Goal: Obtain resource: Download file/media

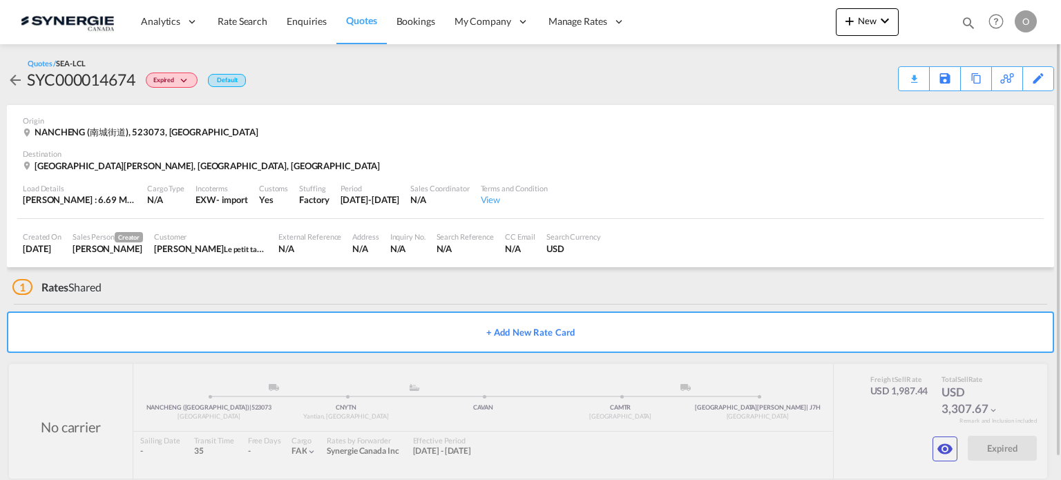
click at [969, 26] on md-icon "icon-magnify" at bounding box center [968, 22] width 15 height 15
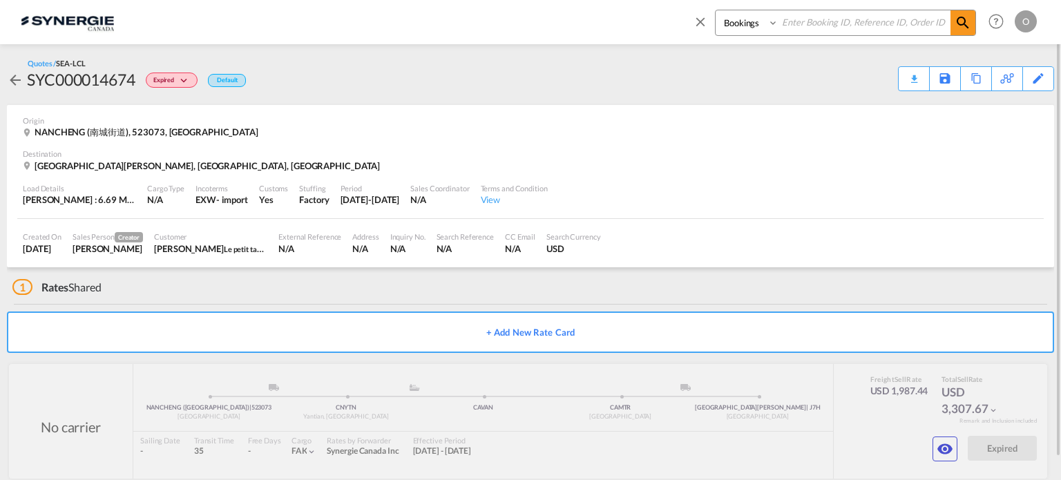
click at [744, 30] on select "Bookings Quotes Enquiries" at bounding box center [749, 22] width 66 height 25
select select "Quotes"
click at [716, 10] on select "Bookings Quotes Enquiries" at bounding box center [749, 22] width 66 height 25
click at [831, 18] on input at bounding box center [865, 22] width 172 height 24
paste input "SYC000013650"
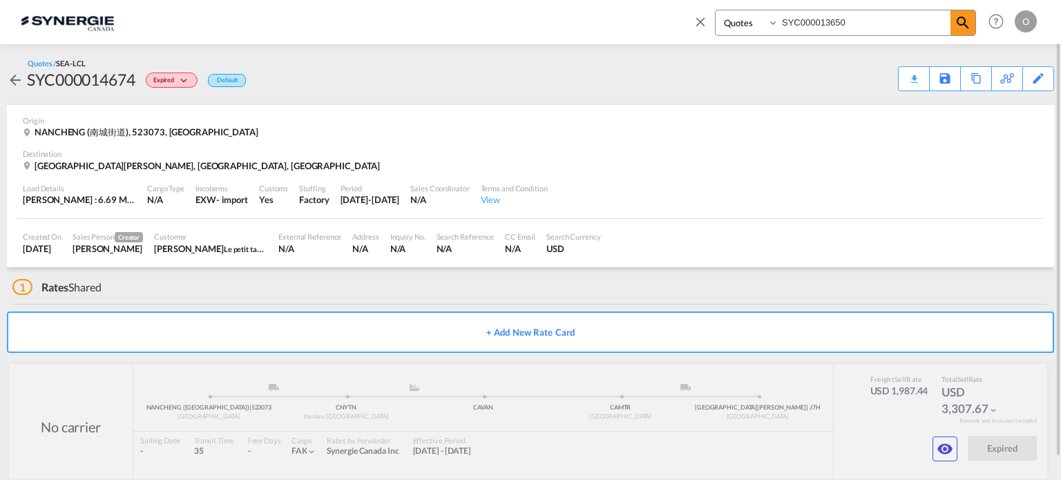
type input "SYC000013650"
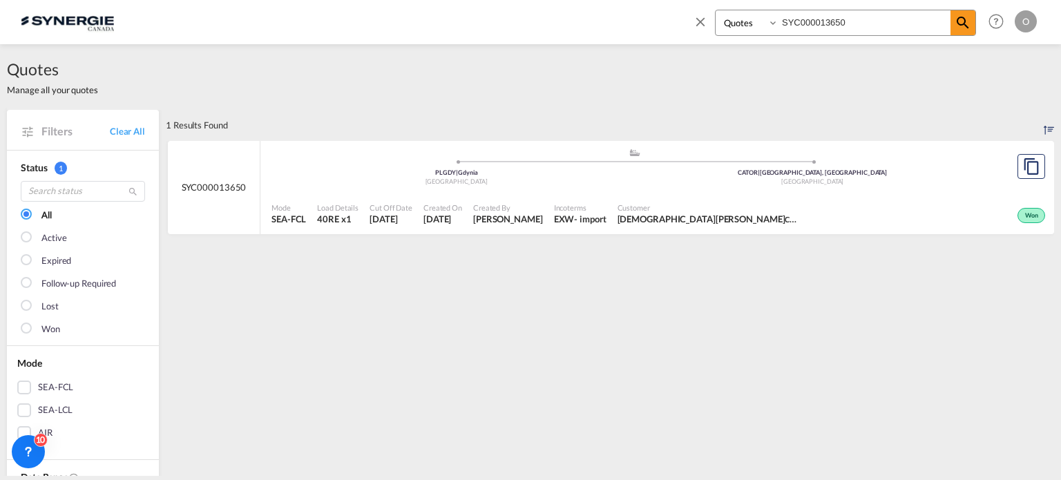
click at [669, 187] on div ".a{fill:#aaa8ad;} .a{fill:#aaa8ad;} PLGDY | [GEOGRAPHIC_DATA] [GEOGRAPHIC_DATA]…" at bounding box center [635, 168] width 726 height 41
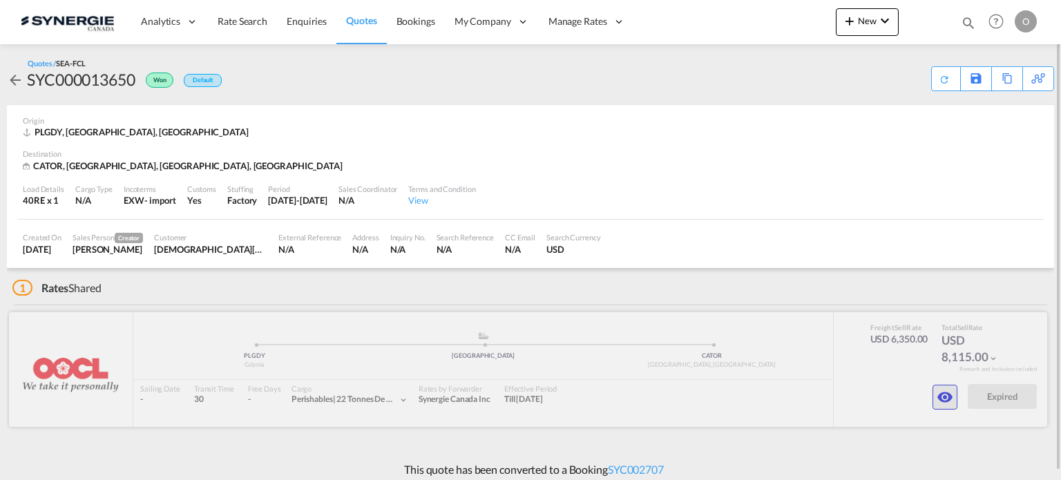
click at [943, 402] on md-icon "icon-eye" at bounding box center [945, 397] width 17 height 17
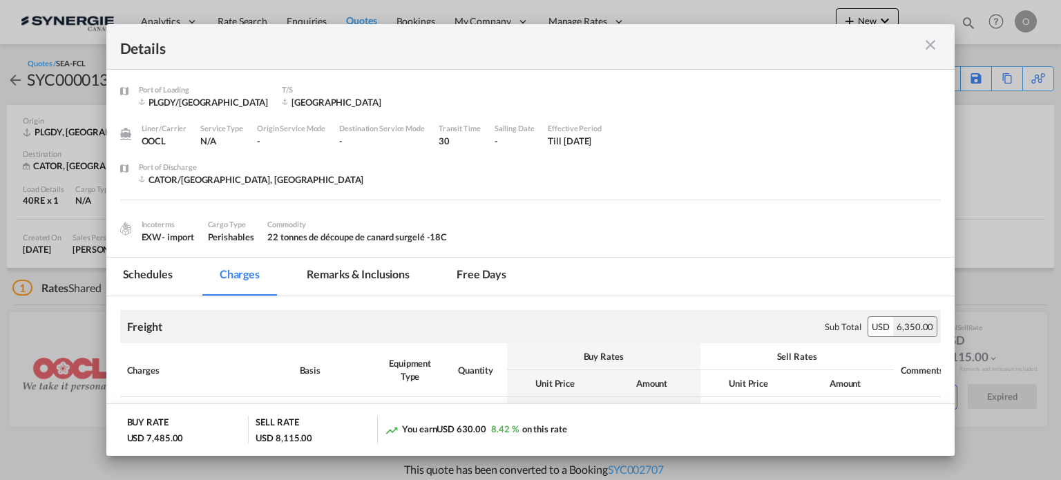
click at [927, 37] on md-icon "icon-close m-3 fg-AAA8AD cursor" at bounding box center [931, 45] width 17 height 17
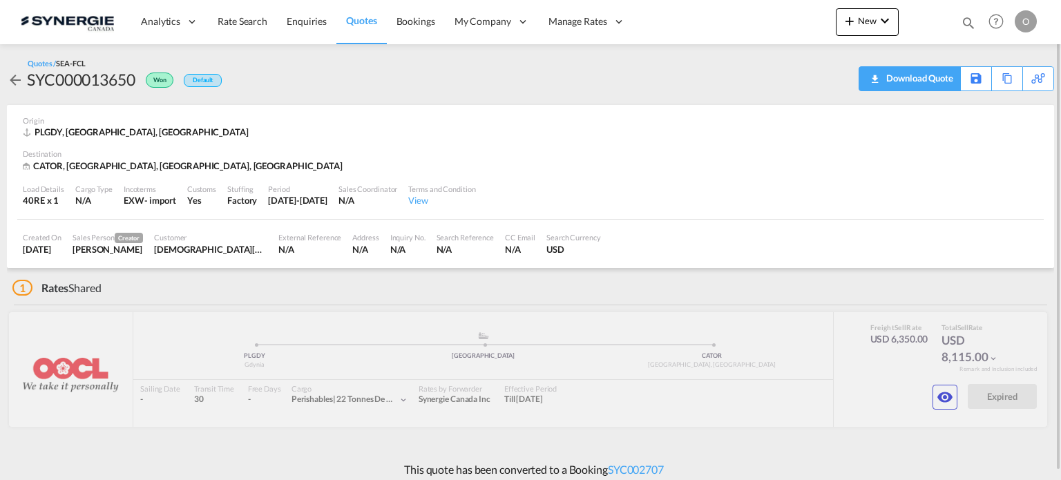
click at [905, 85] on div "Download Quote" at bounding box center [918, 78] width 70 height 22
